Goal: Find contact information: Find contact information

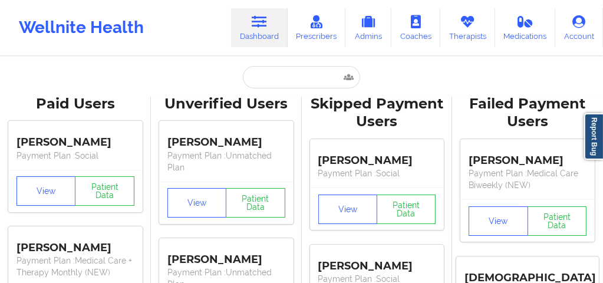
type input "[PERSON_NAME]"
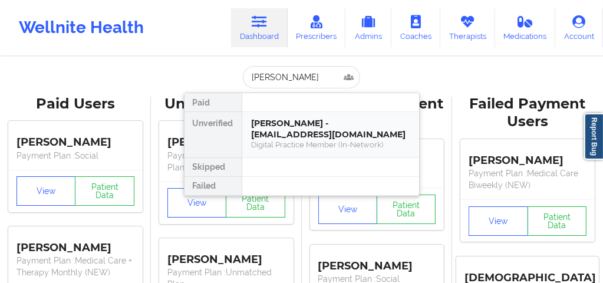
click at [289, 140] on div "Digital Practice Member (In-Network)" at bounding box center [331, 145] width 158 height 10
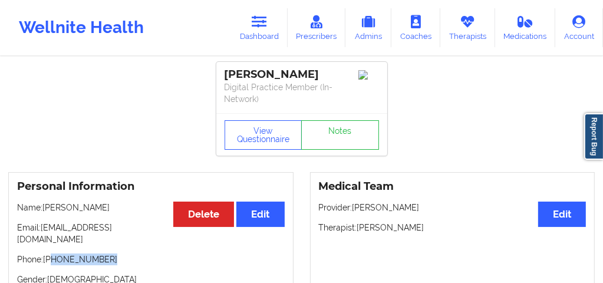
drag, startPoint x: 106, startPoint y: 246, endPoint x: 54, endPoint y: 243, distance: 52.5
click at [54, 253] on p "Phone: [PHONE_NUMBER]" at bounding box center [151, 259] width 268 height 12
copy p "[PHONE_NUMBER]"
click at [462, 28] on icon at bounding box center [467, 21] width 15 height 13
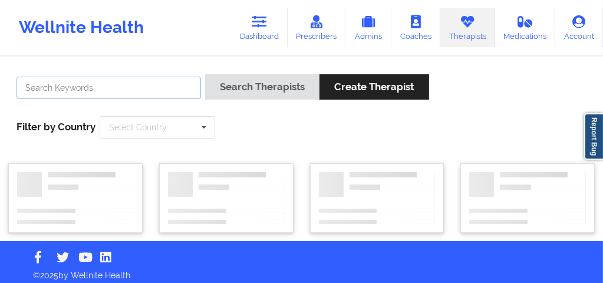
click at [150, 89] on input "text" at bounding box center [108, 88] width 184 height 22
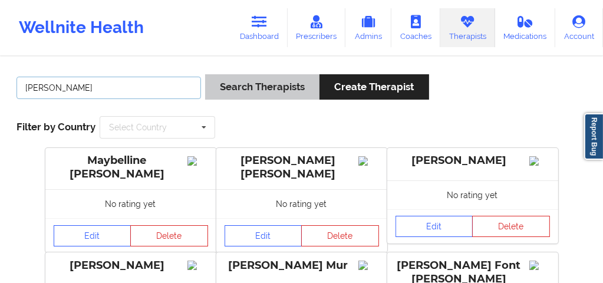
type input "[PERSON_NAME]"
click at [246, 87] on button "Search Therapists" at bounding box center [262, 86] width 114 height 25
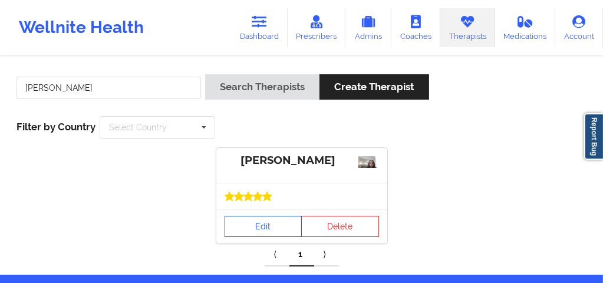
click at [257, 231] on link "Edit" at bounding box center [263, 226] width 78 height 21
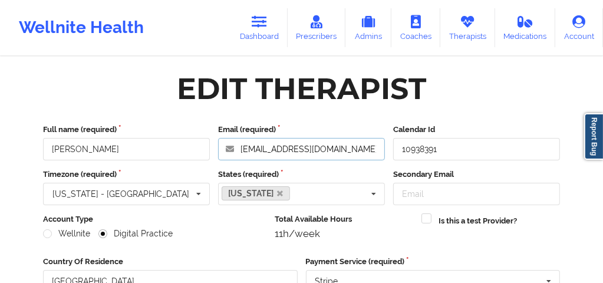
drag, startPoint x: 240, startPoint y: 148, endPoint x: 385, endPoint y: 144, distance: 145.6
click at [385, 144] on div "Email (required) [EMAIL_ADDRESS][DOMAIN_NAME]" at bounding box center [301, 142] width 175 height 37
